Goal: Find contact information: Find contact information

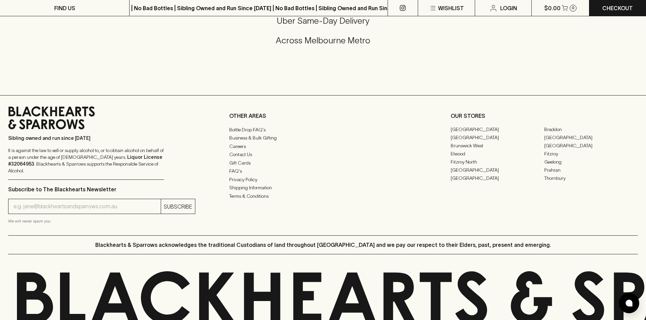
scroll to position [1679, 0]
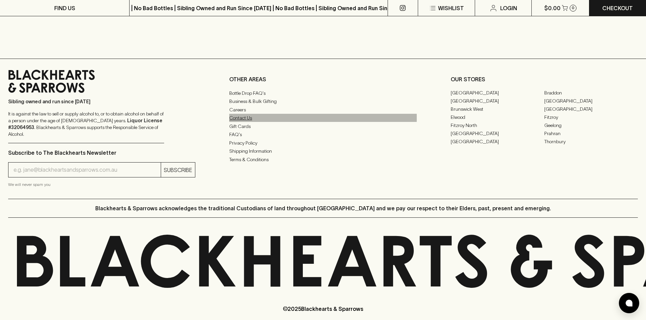
click at [236, 117] on link "Contact Us" at bounding box center [322, 118] width 187 height 8
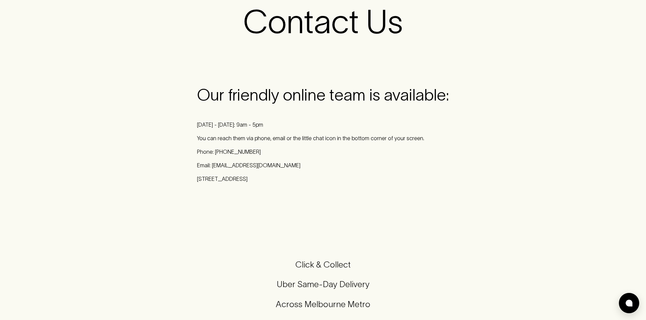
scroll to position [68, 0]
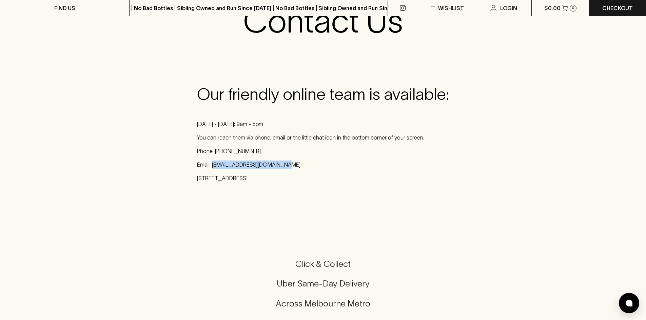
drag, startPoint x: 281, startPoint y: 164, endPoint x: 213, endPoint y: 166, distance: 67.8
click at [213, 166] on p "Email: [EMAIL_ADDRESS][DOMAIN_NAME]" at bounding box center [323, 165] width 252 height 8
copy p "[EMAIL_ADDRESS][DOMAIN_NAME]"
drag, startPoint x: 296, startPoint y: 175, endPoint x: 196, endPoint y: 176, distance: 99.7
click at [196, 176] on div "Our friendly online team is available: [DATE] - [DATE]: 9am - 5pm You can reach…" at bounding box center [323, 136] width 263 height 114
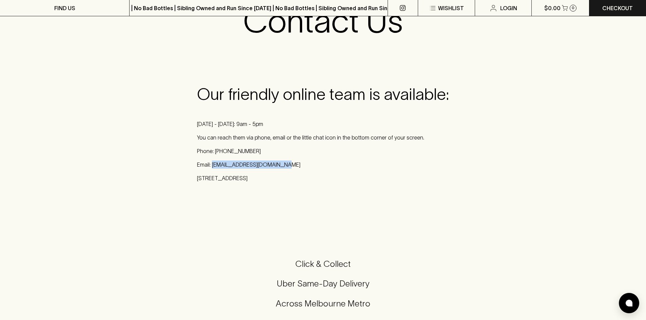
copy p "[STREET_ADDRESS]"
click at [77, 193] on div "Our friendly online team is available: [DATE] - [DATE]: 9am - 5pm You can reach…" at bounding box center [323, 136] width 646 height 146
drag, startPoint x: 252, startPoint y: 153, endPoint x: 197, endPoint y: 153, distance: 54.3
click at [197, 153] on p "Phone: [PHONE_NUMBER]" at bounding box center [323, 151] width 252 height 8
copy p "Phone: [PHONE_NUMBER]"
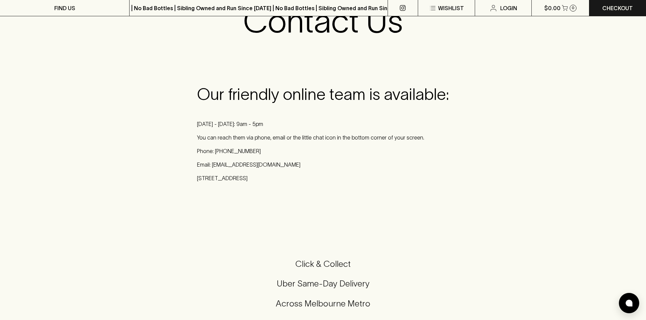
click at [70, 177] on div "Our friendly online team is available: [DATE] - [DATE]: 9am - 5pm You can reach…" at bounding box center [323, 136] width 646 height 146
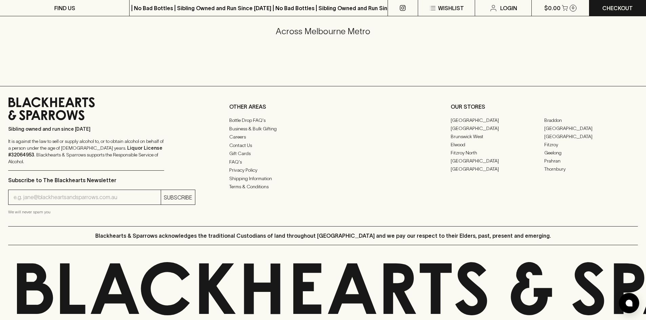
scroll to position [371, 0]
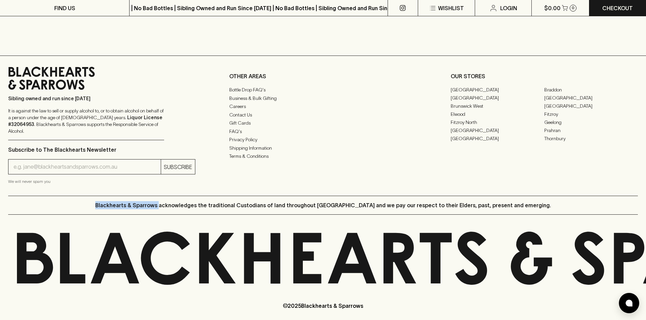
drag, startPoint x: 183, startPoint y: 199, endPoint x: 123, endPoint y: 195, distance: 60.1
click at [123, 201] on p "Blackhearts & Sparrows acknowledges the traditional Custodians of land througho…" at bounding box center [323, 205] width 456 height 8
copy p "Blackhearts & Sparrows"
drag, startPoint x: 131, startPoint y: 71, endPoint x: 154, endPoint y: 80, distance: 24.8
click at [131, 71] on div "Sibling owned and run since [DATE] It is against the law to sell or supply alco…" at bounding box center [86, 104] width 156 height 74
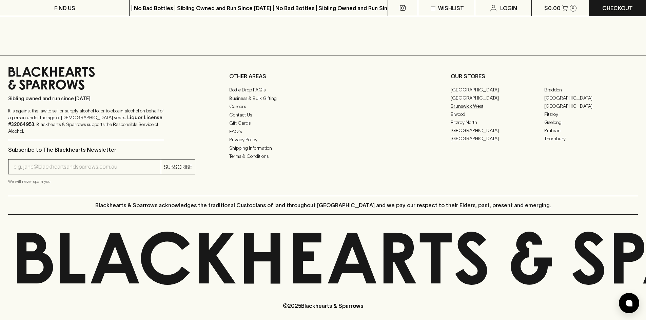
click at [461, 106] on link "Brunswick West" at bounding box center [498, 106] width 94 height 8
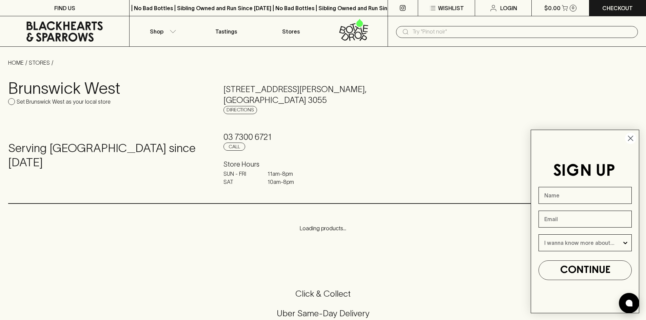
click at [630, 138] on icon "Close dialog" at bounding box center [630, 138] width 5 height 5
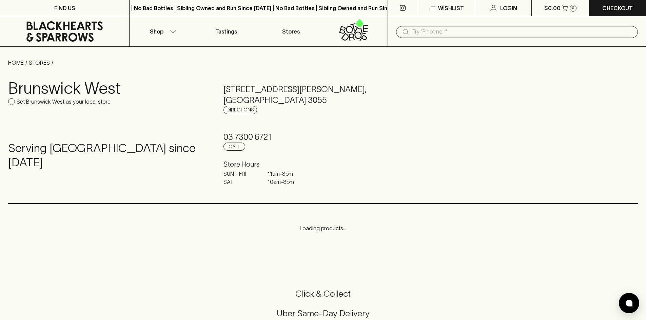
drag, startPoint x: 238, startPoint y: 111, endPoint x: 196, endPoint y: 131, distance: 47.2
click at [196, 131] on div "Serving [GEOGRAPHIC_DATA] since [DATE]" at bounding box center [107, 160] width 199 height 64
click at [244, 113] on link "Directions" at bounding box center [240, 110] width 34 height 8
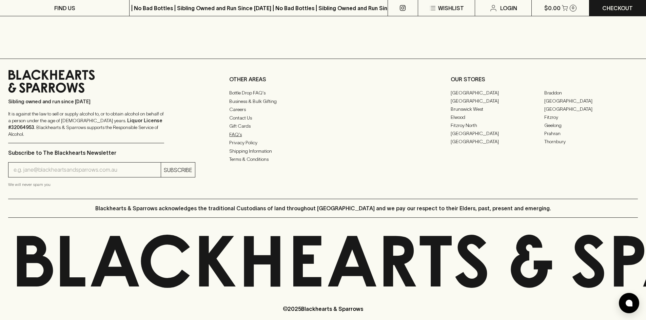
scroll to position [312, 0]
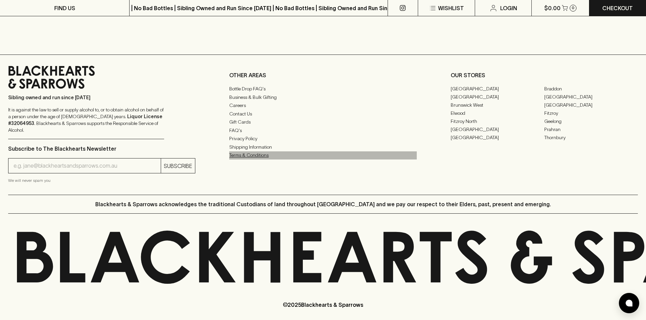
click at [238, 160] on link "Terms & Conditions" at bounding box center [322, 156] width 187 height 8
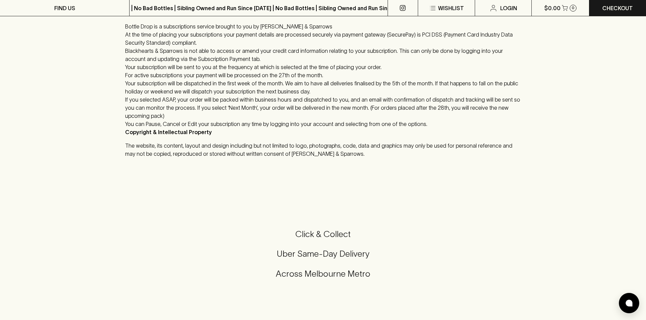
scroll to position [814, 0]
